Goal: Transaction & Acquisition: Purchase product/service

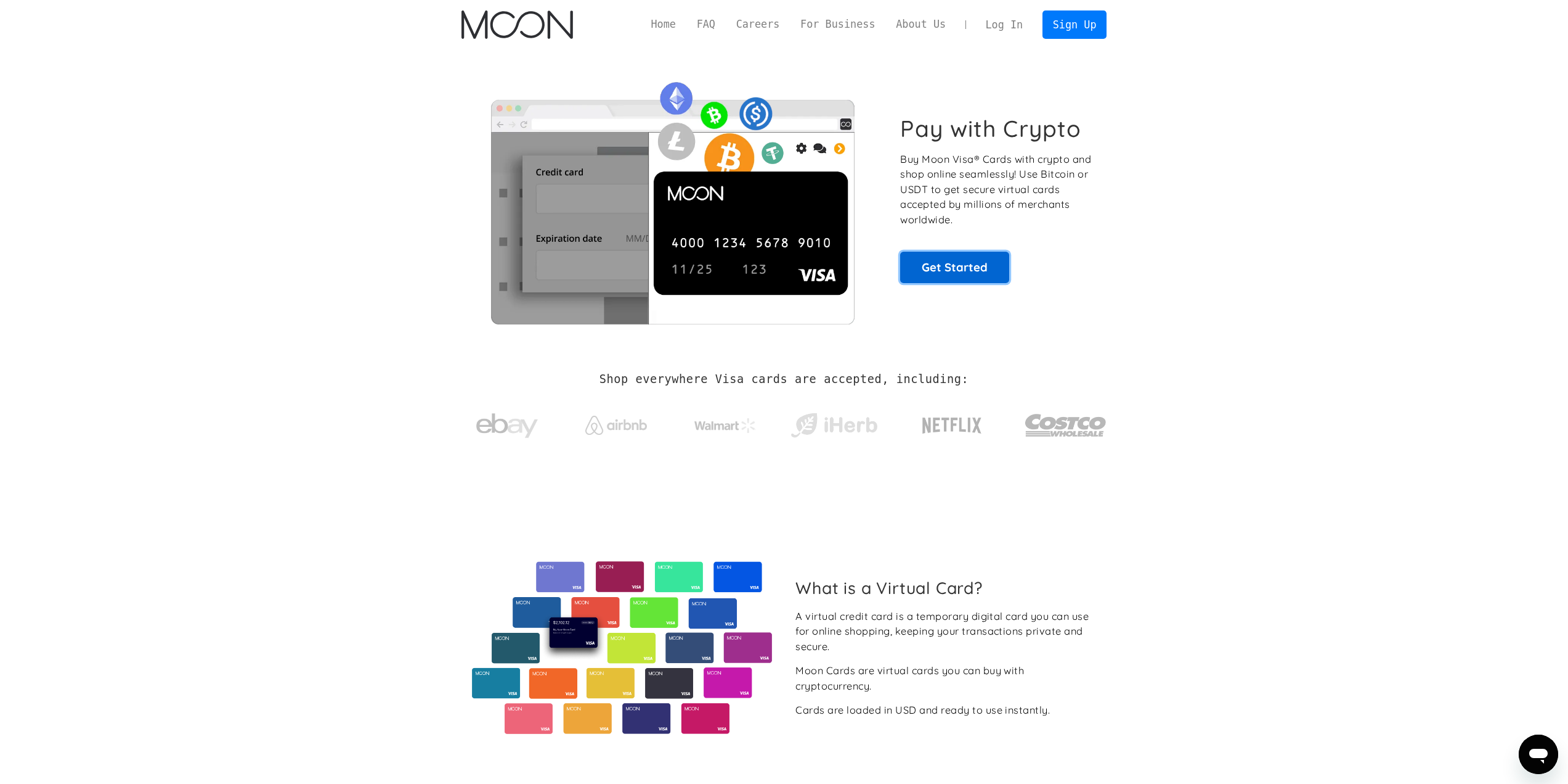
click at [951, 270] on link "Get Started" at bounding box center [955, 267] width 109 height 31
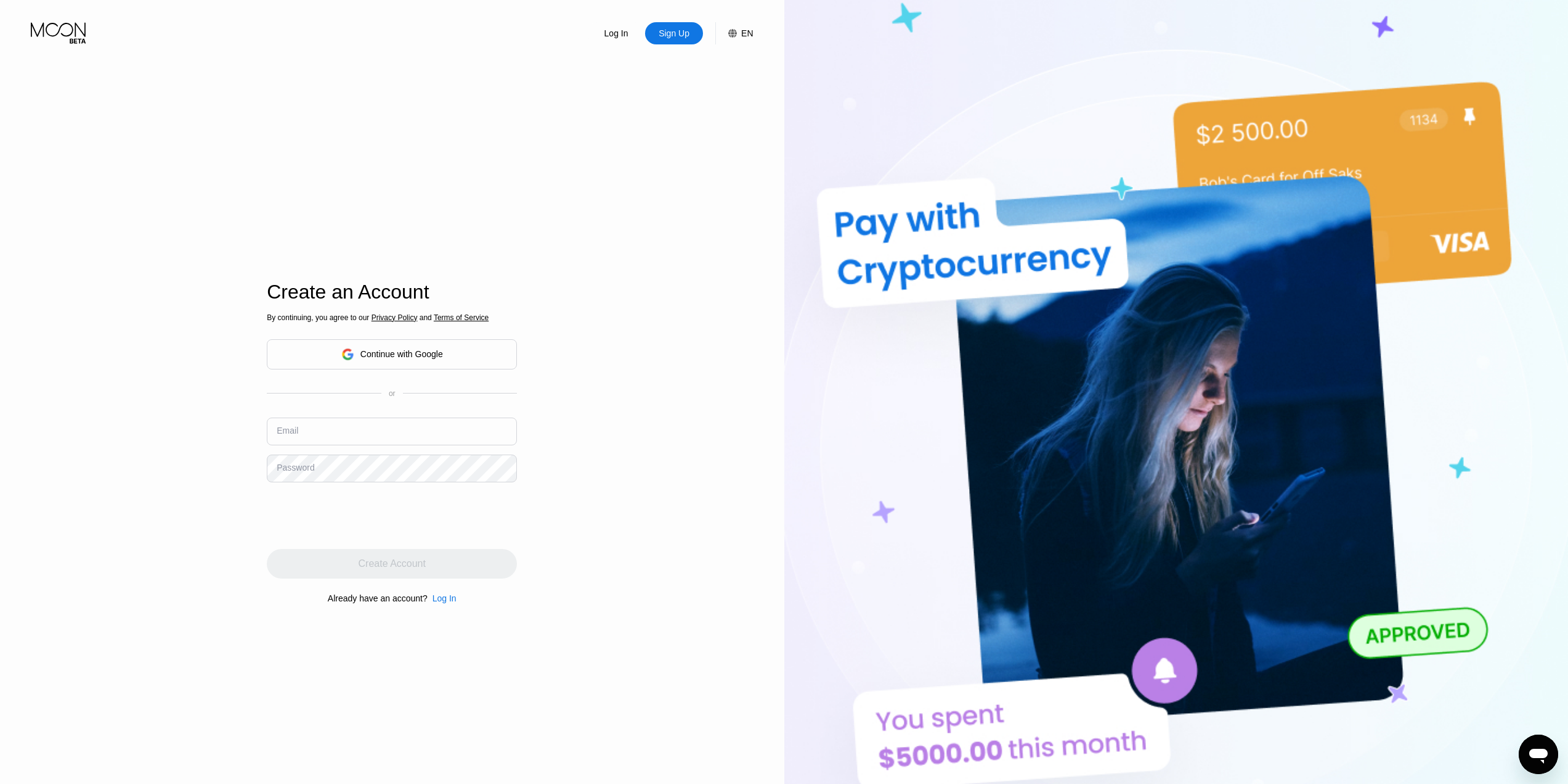
click at [386, 357] on div "Continue with Google" at bounding box center [401, 353] width 83 height 10
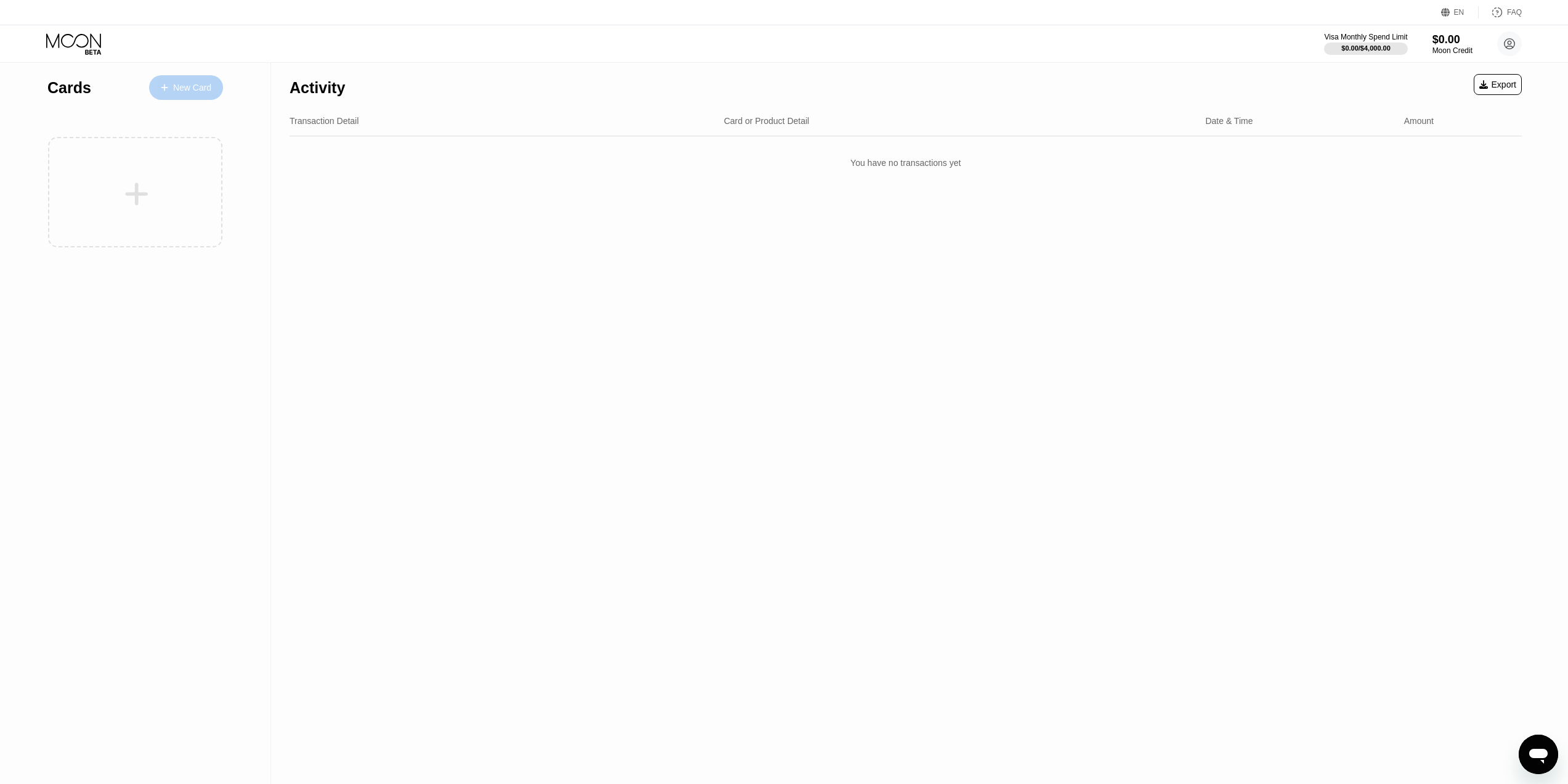
click at [166, 87] on icon at bounding box center [165, 87] width 7 height 7
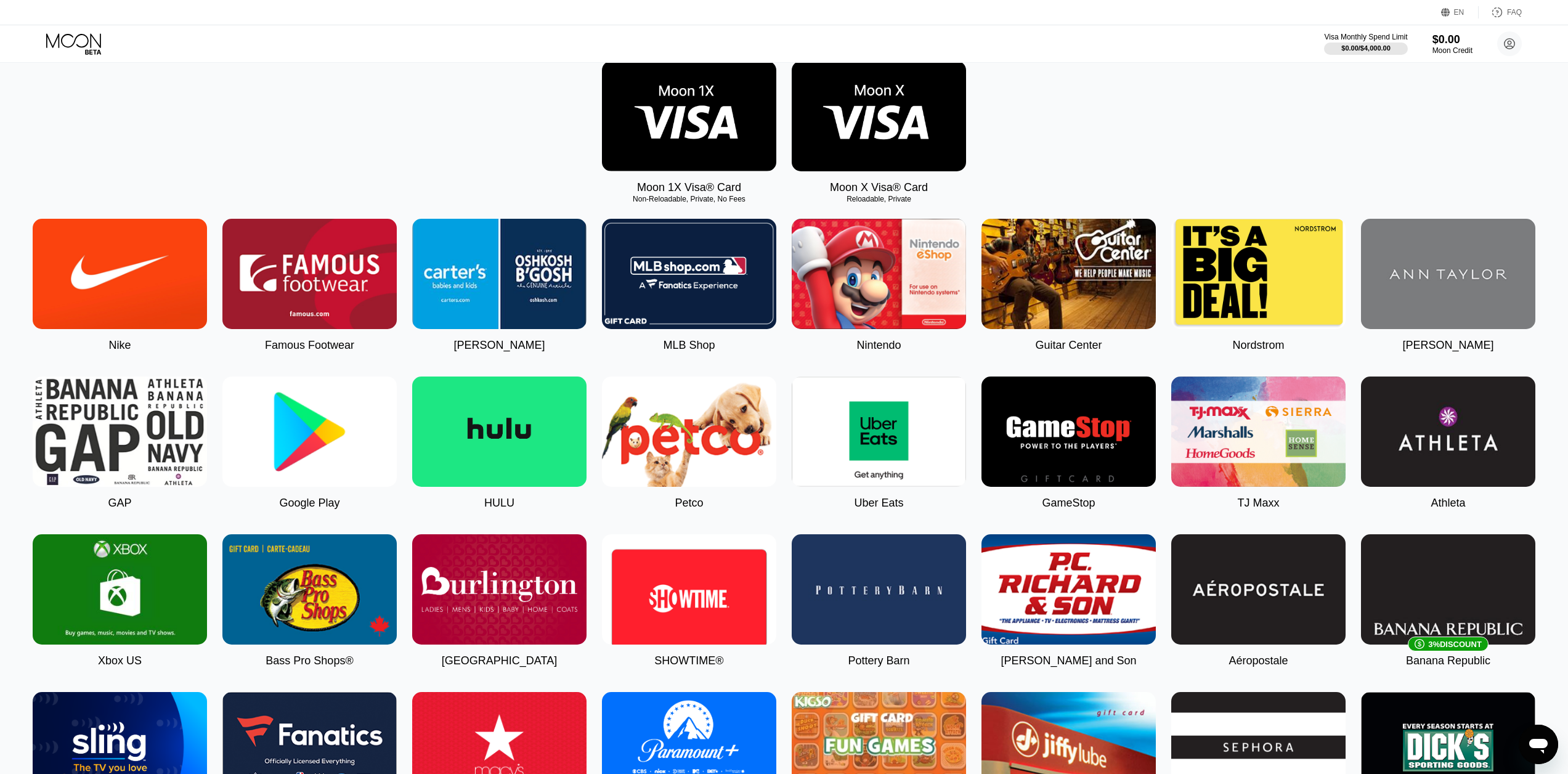
scroll to position [62, 0]
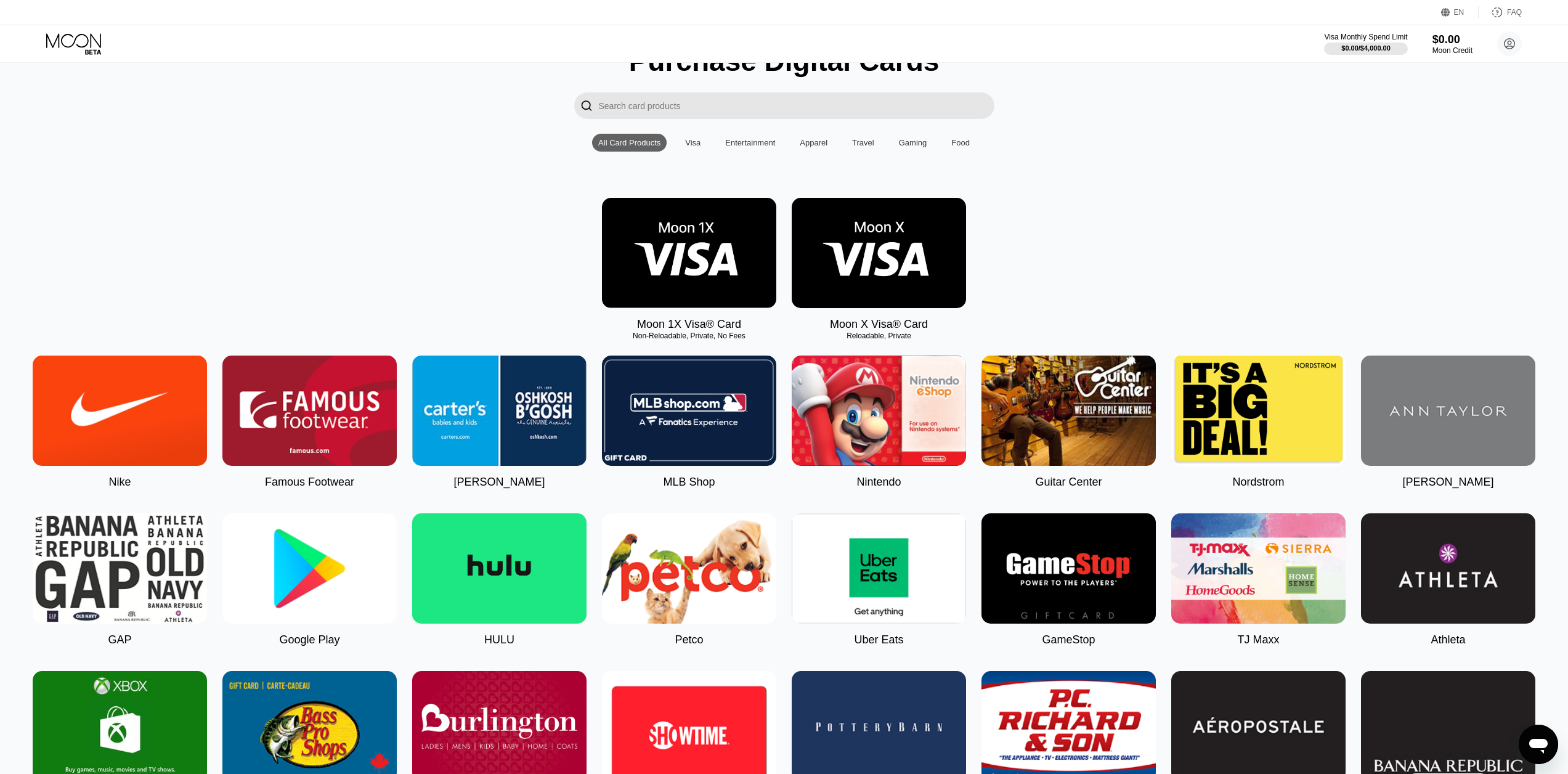
click at [683, 286] on img at bounding box center [689, 253] width 174 height 110
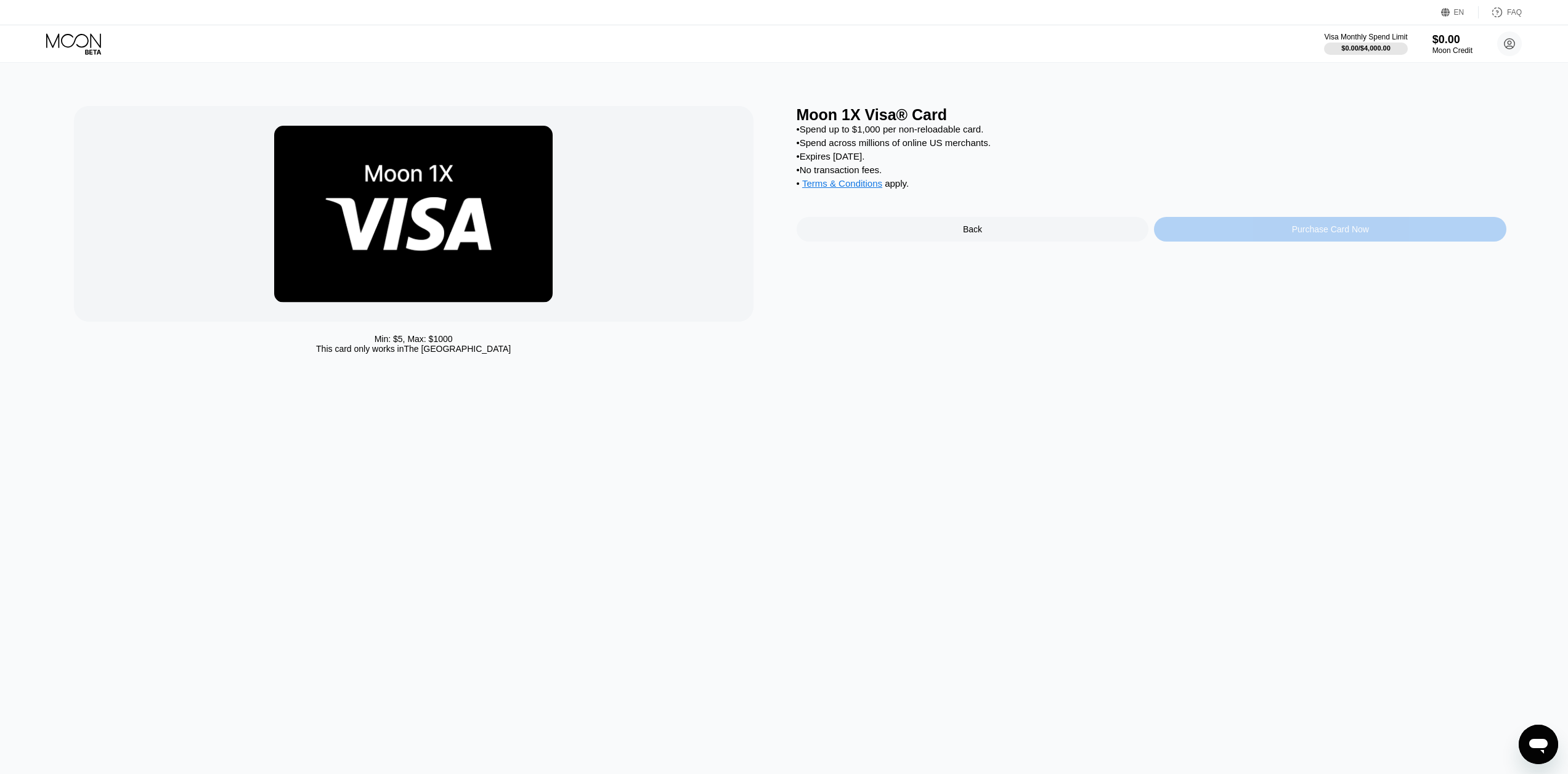
click at [1200, 241] on div "Purchase Card Now" at bounding box center [1330, 229] width 352 height 25
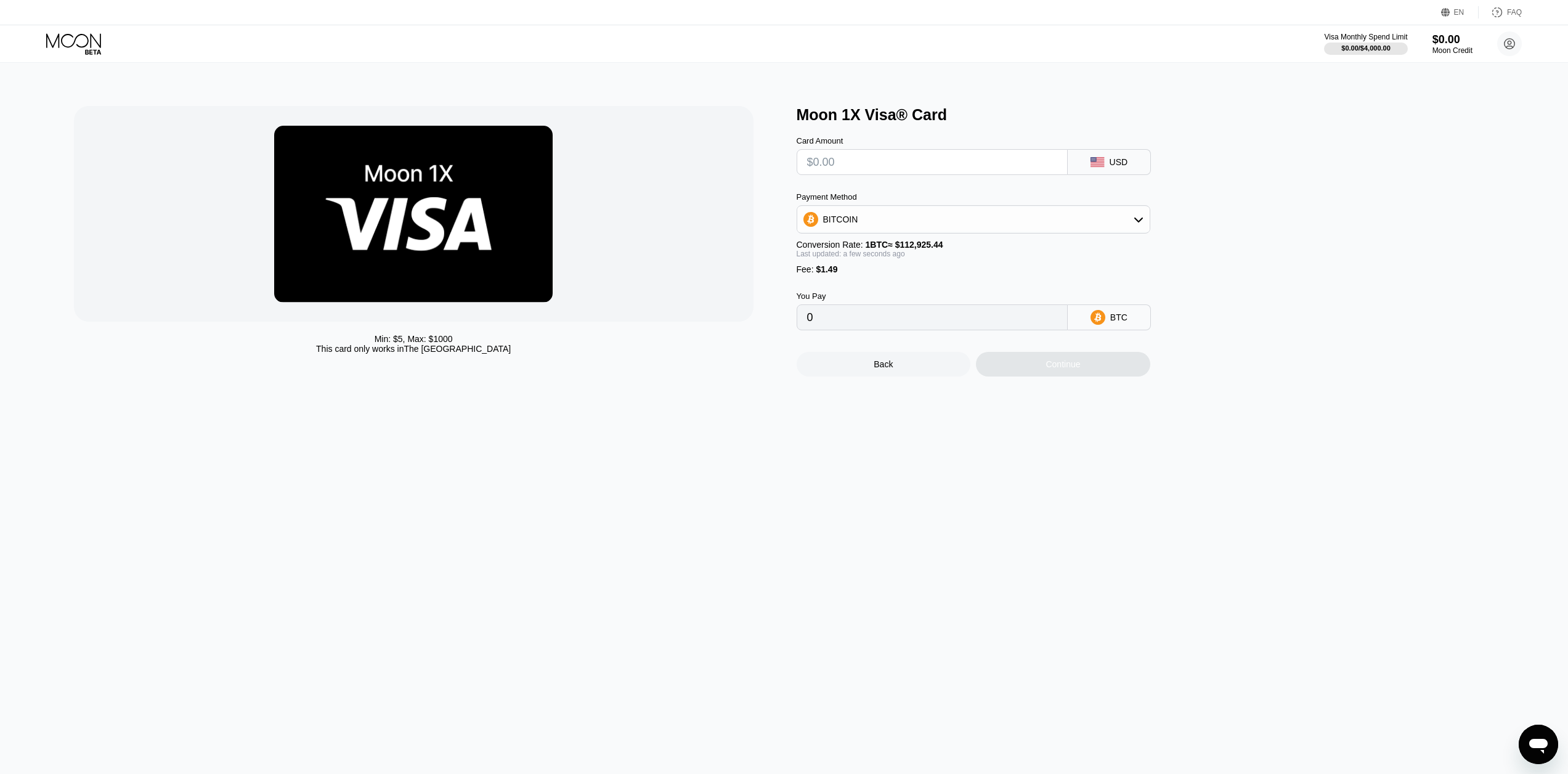
click at [1040, 221] on div "BITCOIN" at bounding box center [974, 219] width 352 height 25
click at [931, 284] on div "USDT on TRON" at bounding box center [981, 280] width 320 height 10
type input "0.00"
click at [841, 159] on input "text" at bounding box center [932, 162] width 250 height 25
type input "$1"
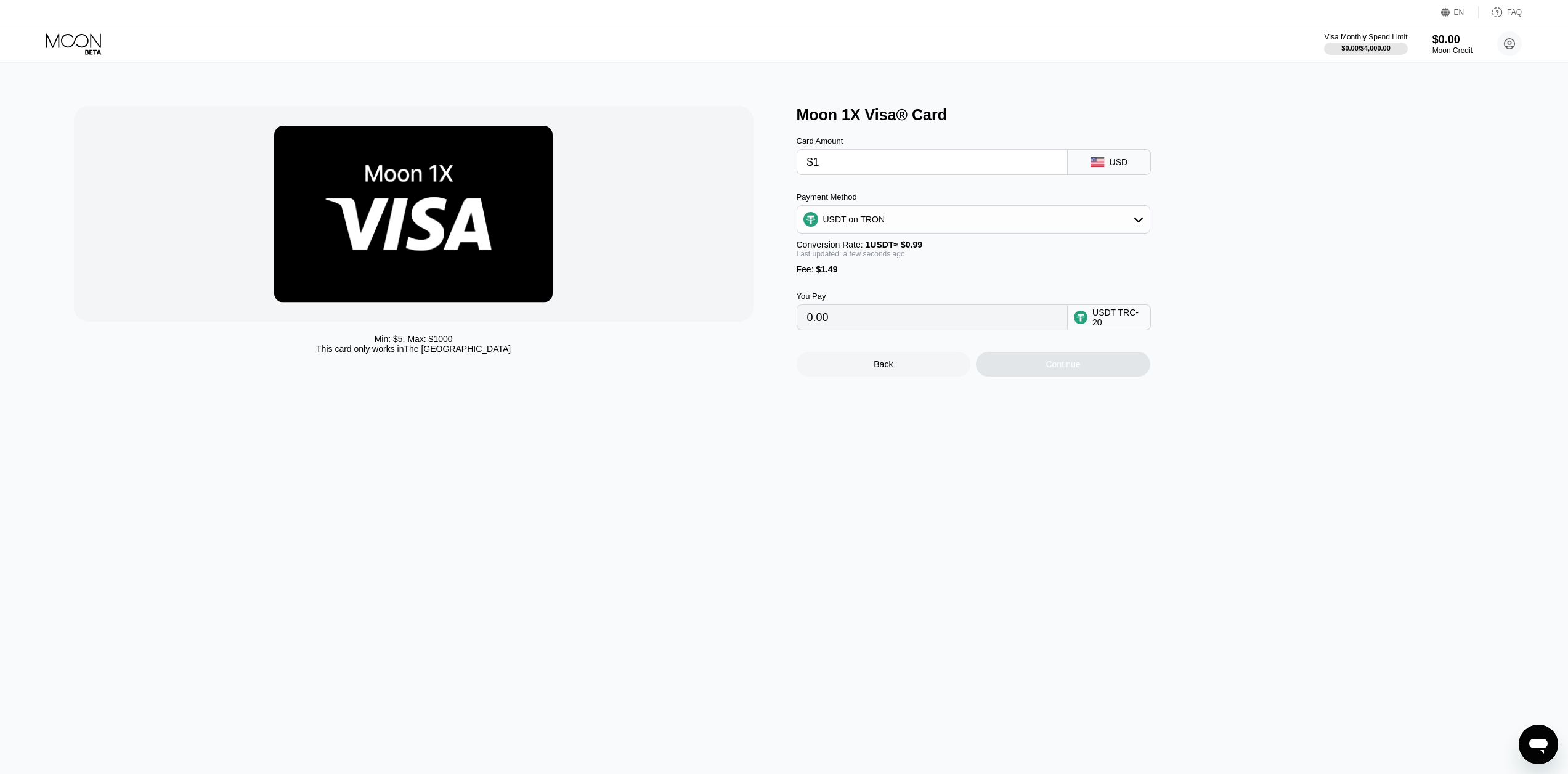
type input "2.52"
type input "$10"
type input "11.61"
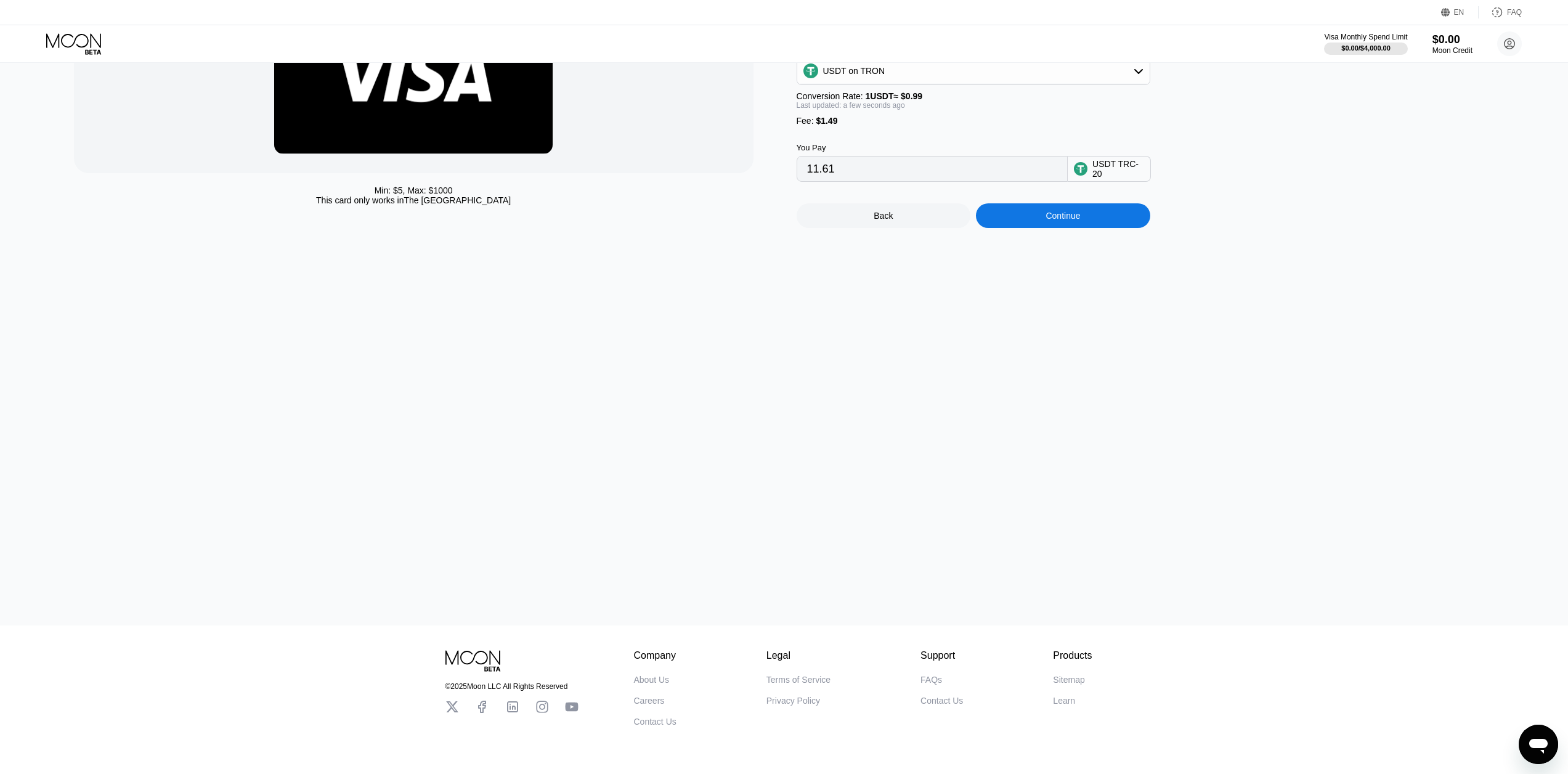
scroll to position [189, 0]
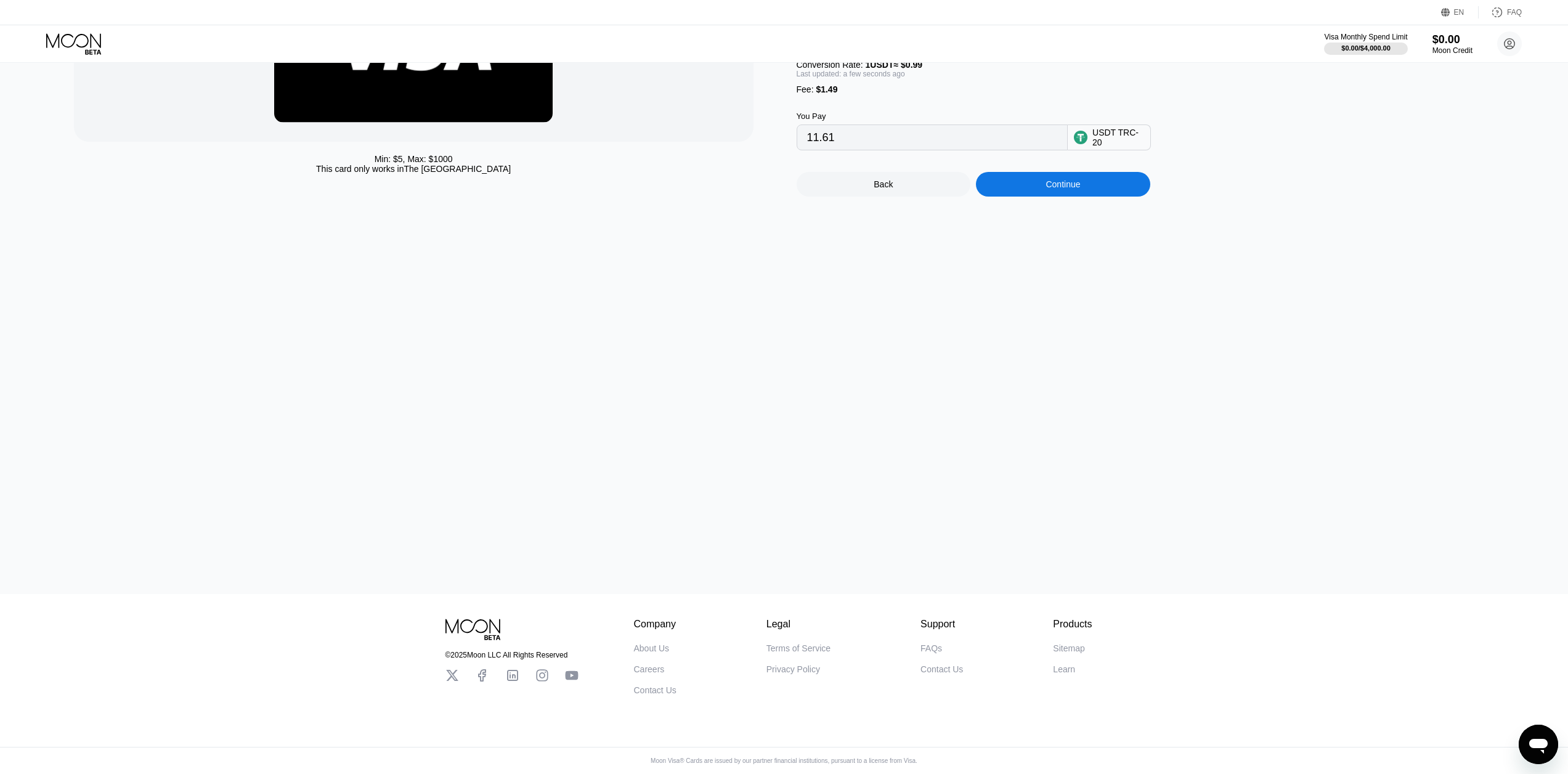
type input "$10"
